Goal: Transaction & Acquisition: Purchase product/service

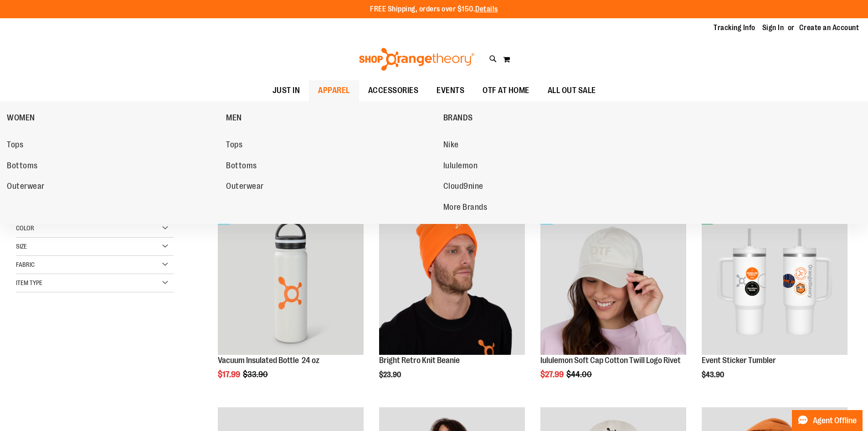
click at [320, 87] on span "APPAREL" at bounding box center [334, 90] width 32 height 21
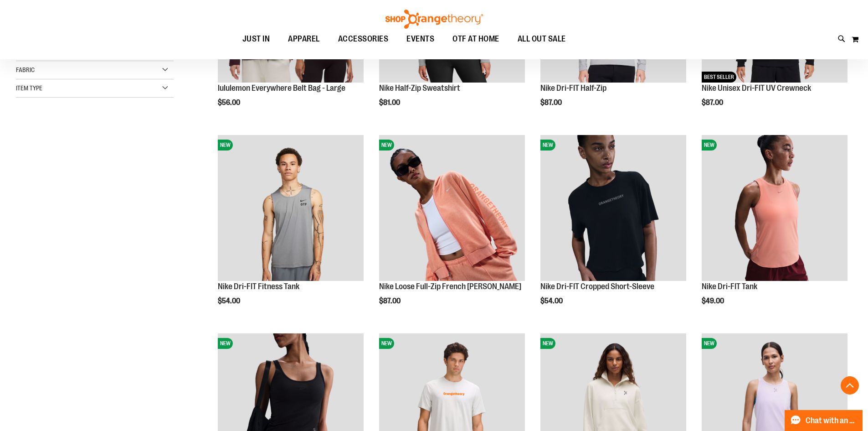
scroll to position [273, 0]
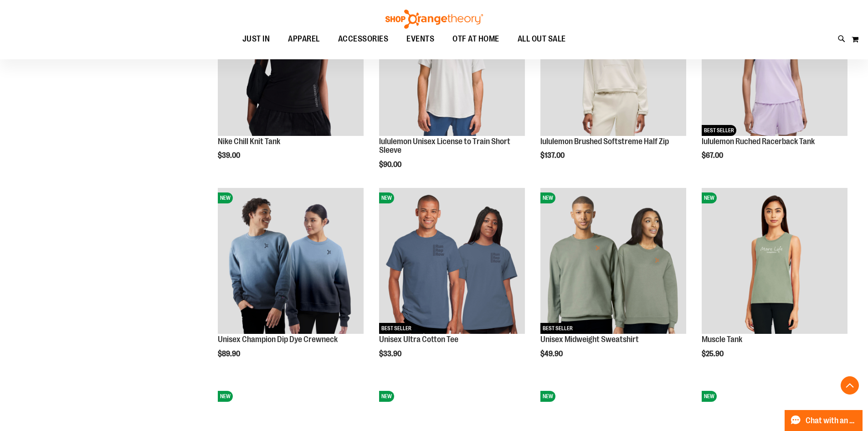
scroll to position [637, 0]
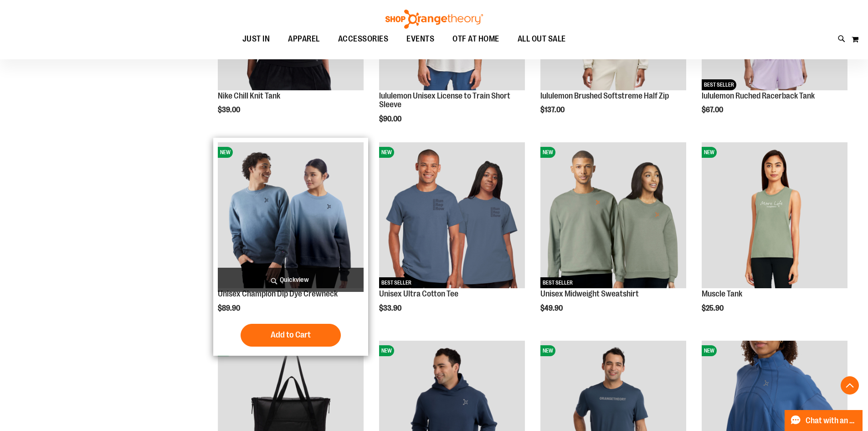
click at [308, 245] on img "product" at bounding box center [291, 215] width 146 height 146
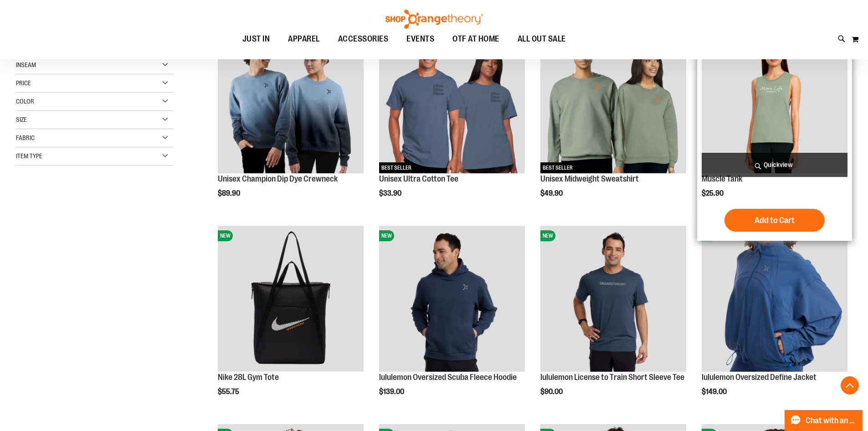
scroll to position [227, 0]
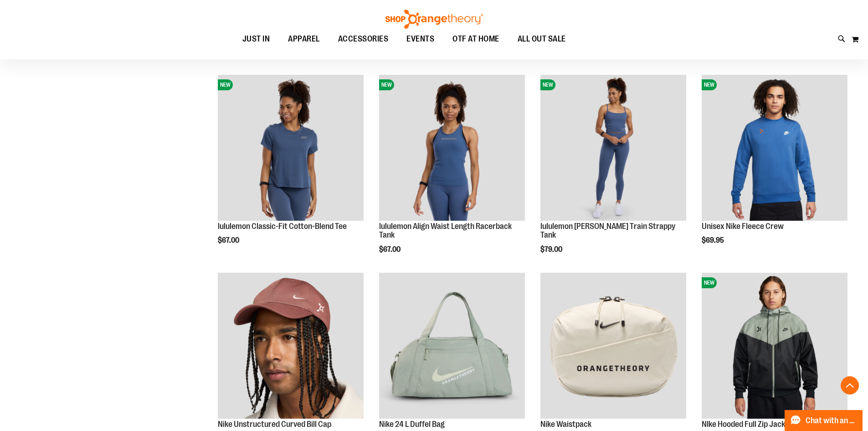
scroll to position [546, 0]
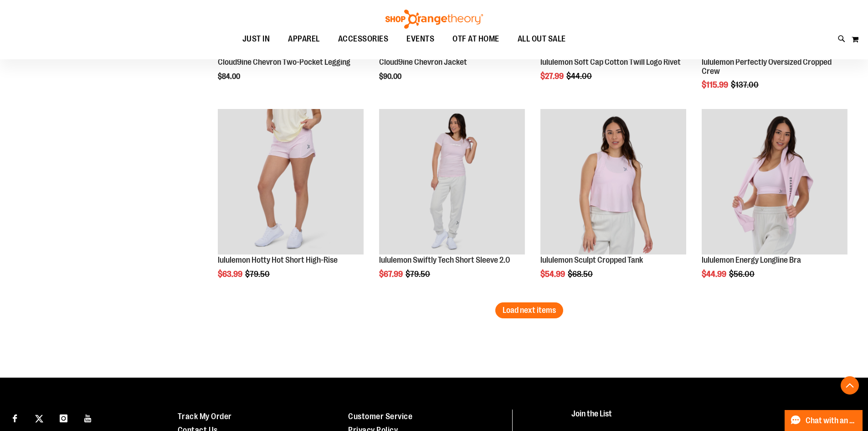
scroll to position [1685, 0]
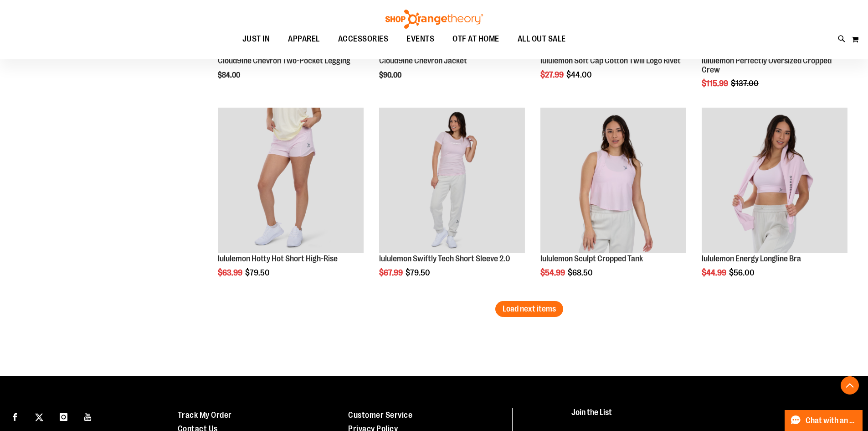
click at [557, 317] on button "Load next items" at bounding box center [529, 309] width 68 height 16
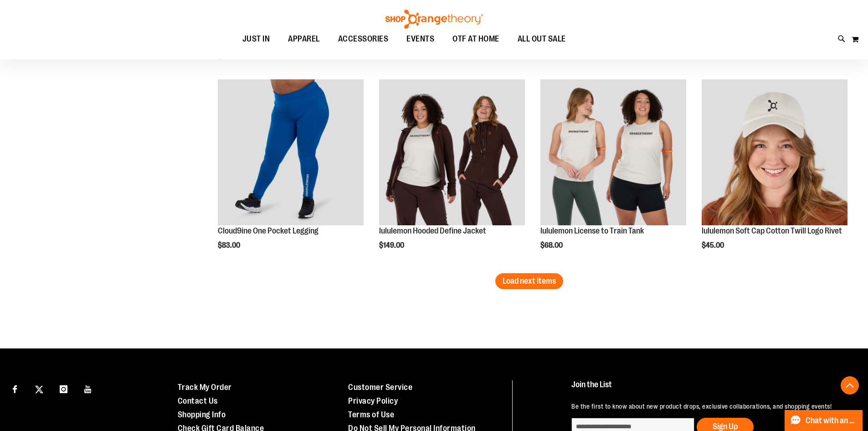
scroll to position [2323, 0]
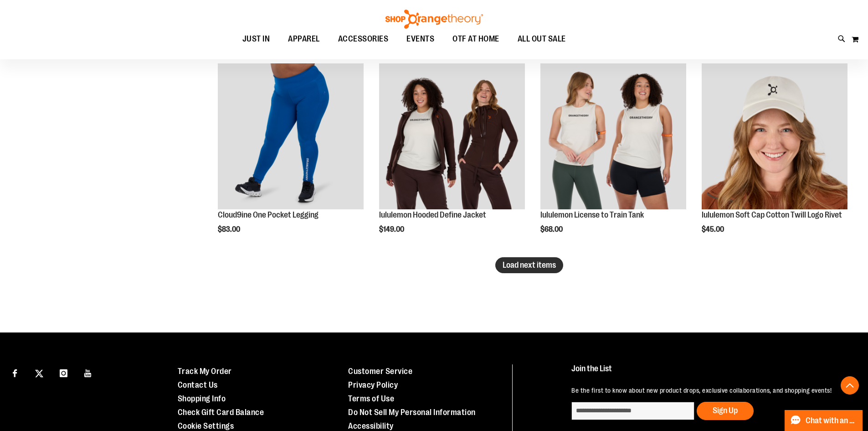
click at [508, 268] on span "Load next items" at bounding box center [529, 264] width 53 height 9
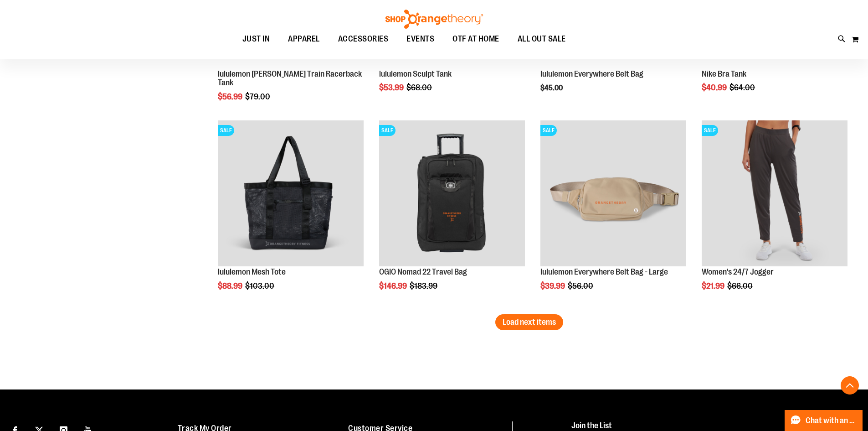
scroll to position [2870, 0]
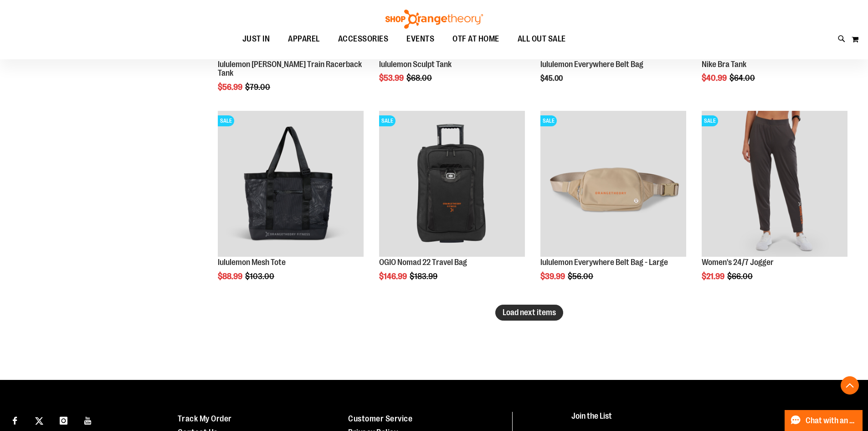
click at [544, 316] on span "Load next items" at bounding box center [529, 312] width 53 height 9
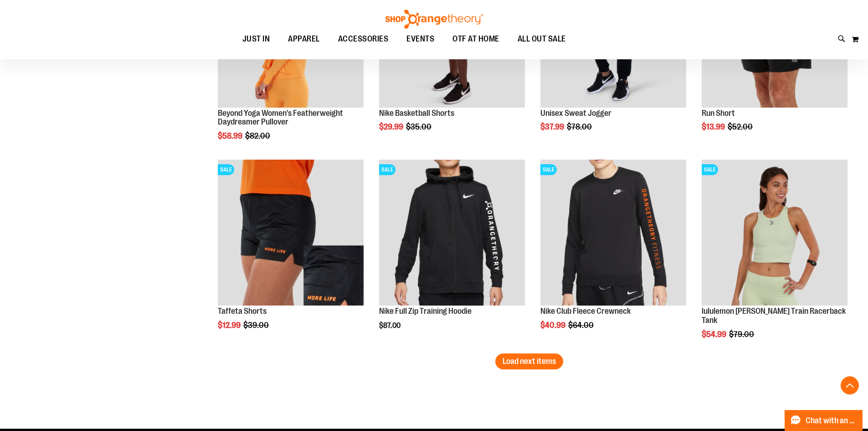
scroll to position [3416, 0]
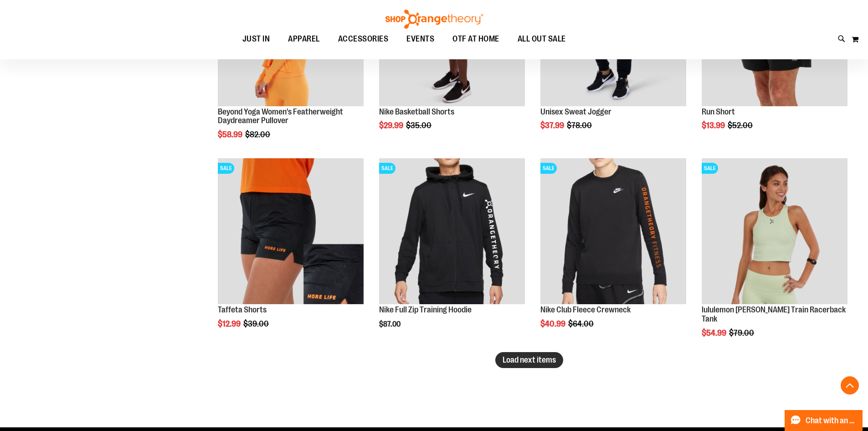
click at [507, 358] on span "Load next items" at bounding box center [529, 359] width 53 height 9
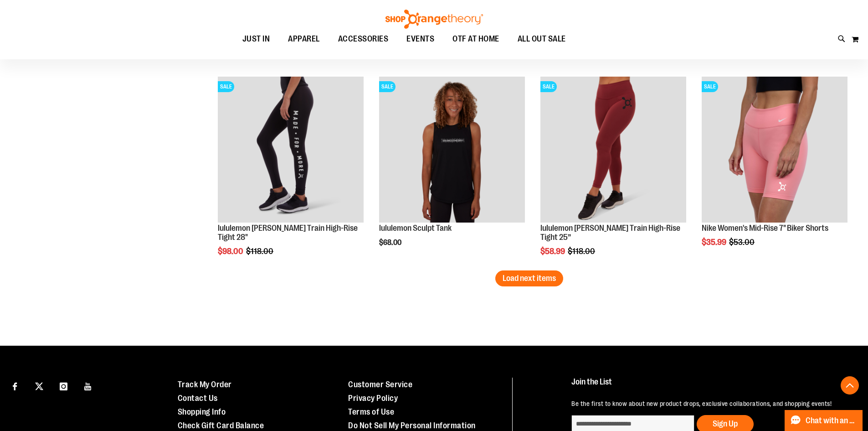
scroll to position [4100, 0]
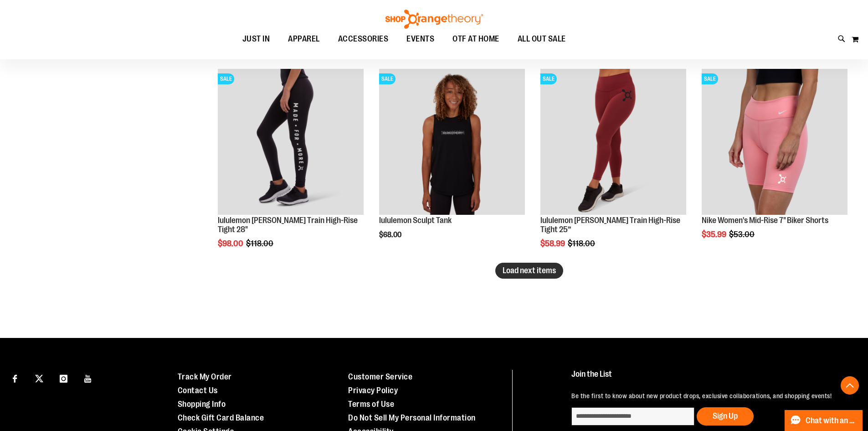
click at [517, 267] on span "Load next items" at bounding box center [529, 270] width 53 height 9
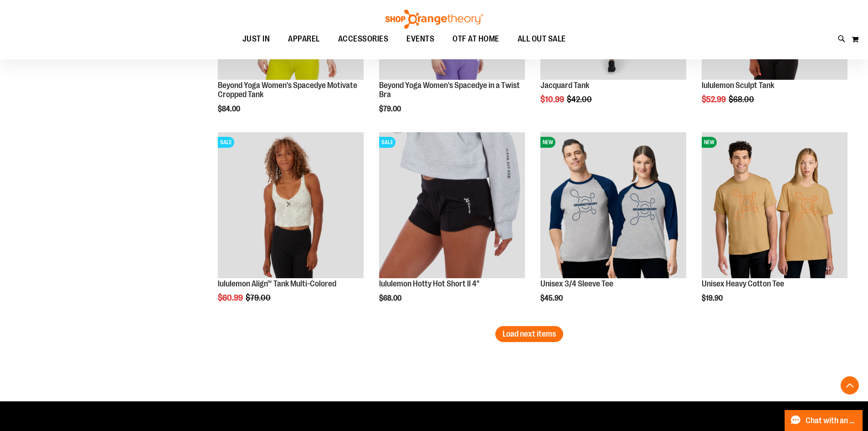
scroll to position [4647, 0]
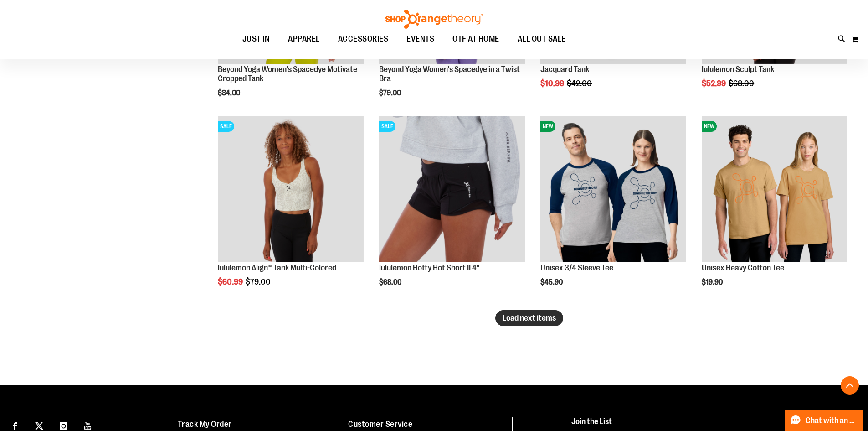
click at [549, 319] on span "Load next items" at bounding box center [529, 317] width 53 height 9
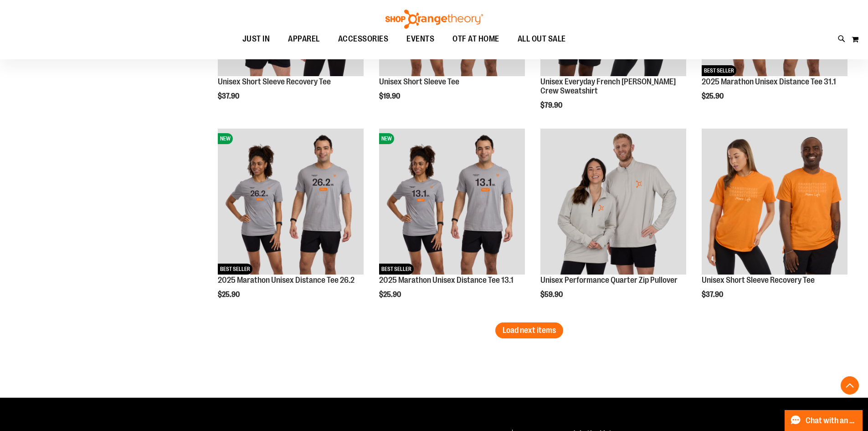
scroll to position [5239, 0]
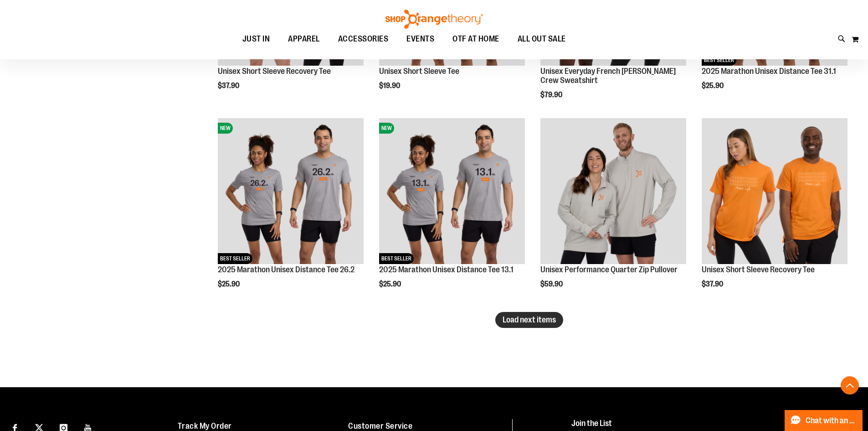
click at [514, 322] on span "Load next items" at bounding box center [529, 319] width 53 height 9
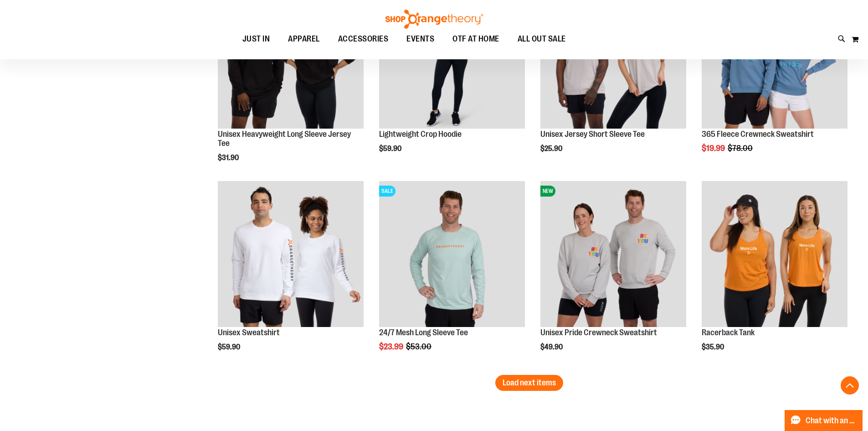
scroll to position [5786, 0]
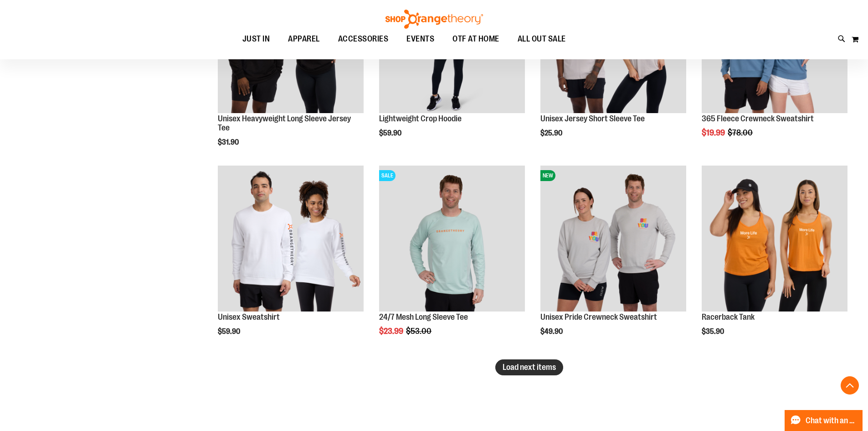
click at [515, 371] on button "Load next items" at bounding box center [529, 367] width 68 height 16
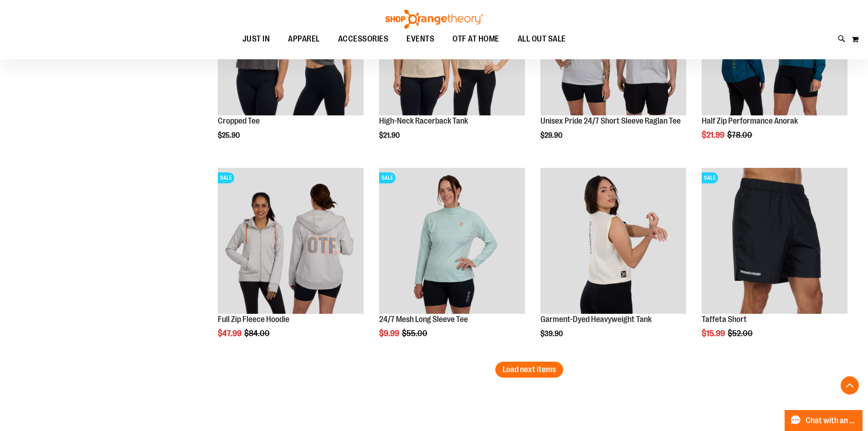
scroll to position [6378, 0]
click at [559, 372] on button "Load next items" at bounding box center [529, 369] width 68 height 16
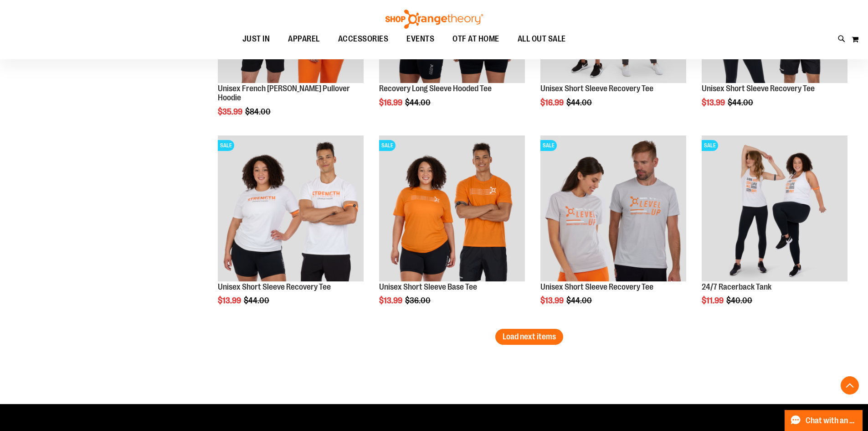
scroll to position [7061, 0]
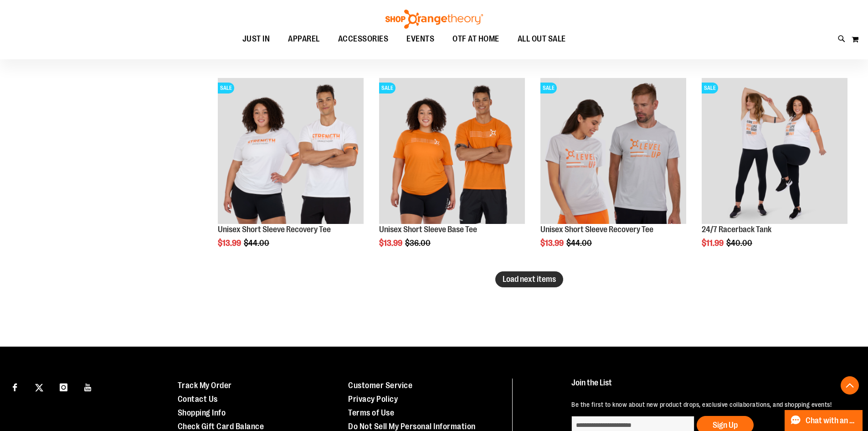
click at [516, 282] on span "Load next items" at bounding box center [529, 278] width 53 height 9
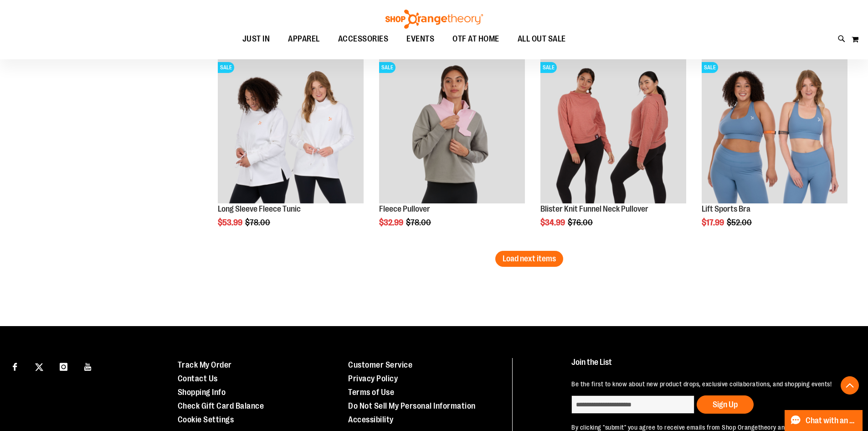
scroll to position [7699, 0]
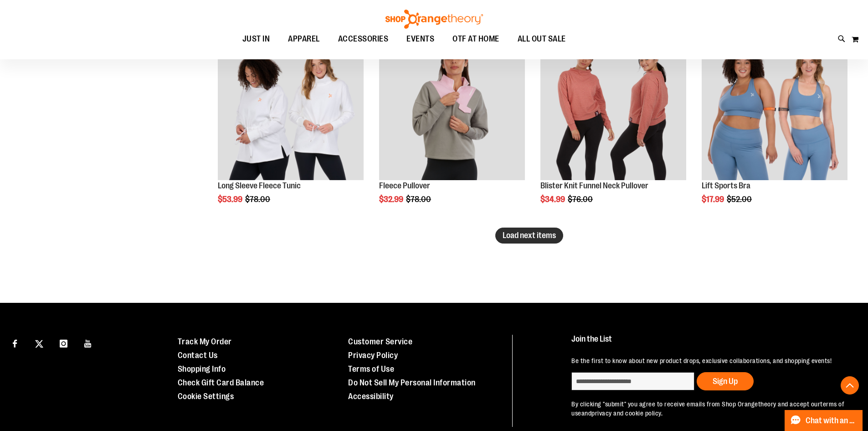
click at [548, 233] on span "Load next items" at bounding box center [529, 235] width 53 height 9
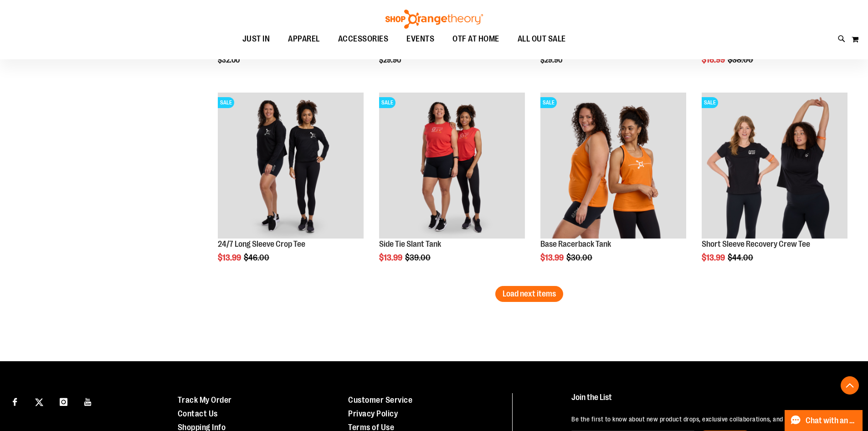
scroll to position [8246, 0]
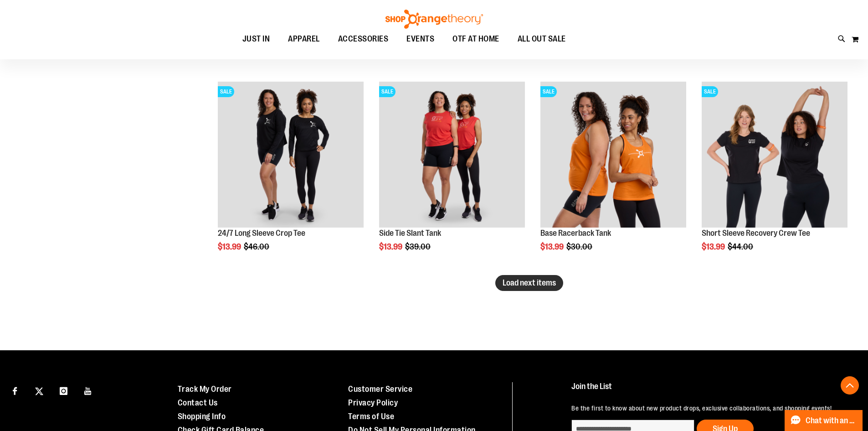
click at [561, 277] on button "Load next items" at bounding box center [529, 283] width 68 height 16
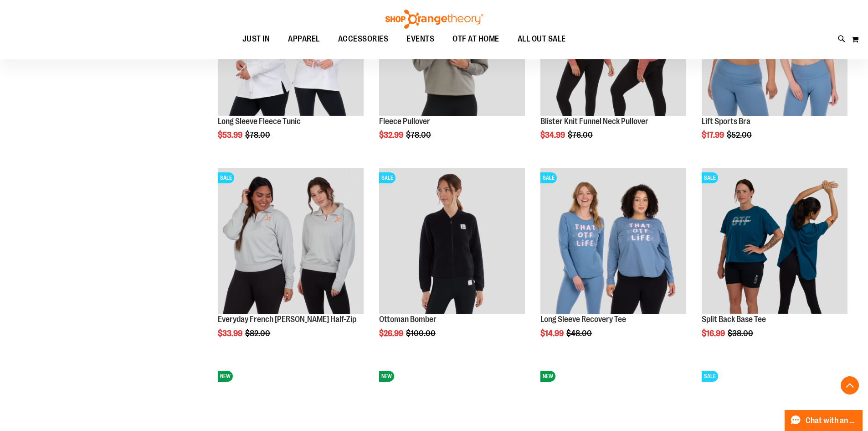
scroll to position [7745, 0]
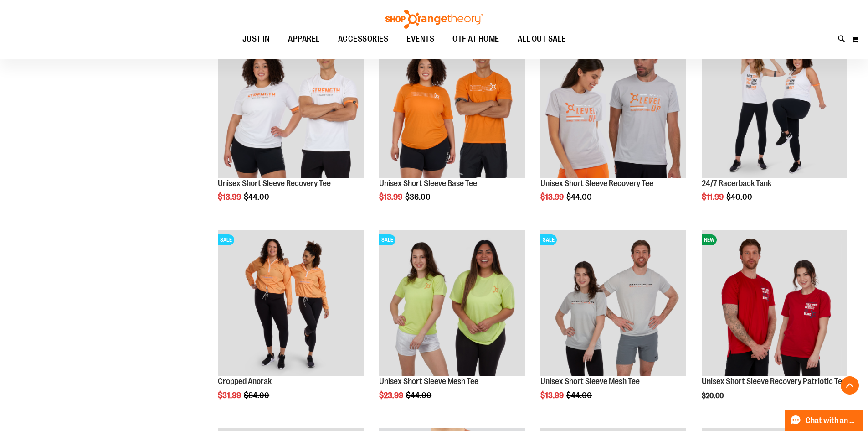
scroll to position [7107, 0]
